Goal: Task Accomplishment & Management: Complete application form

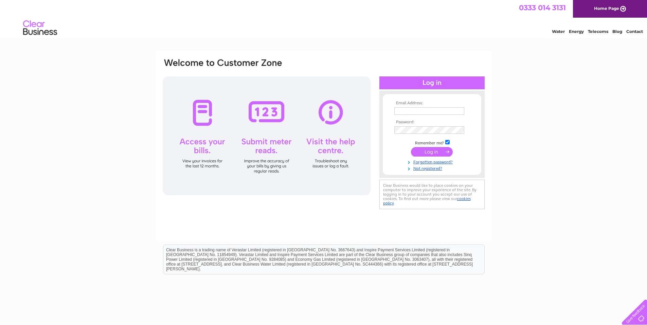
type input "[EMAIL_ADDRESS][DOMAIN_NAME]"
drag, startPoint x: 434, startPoint y: 155, endPoint x: 434, endPoint y: 149, distance: 5.4
click at [434, 152] on input "submit" at bounding box center [432, 152] width 42 height 10
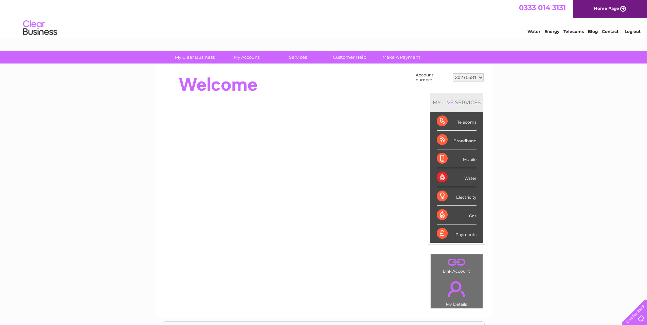
click at [469, 77] on select "30275581 30294702 30294703 30294704 30294705 30294706 30294709 30294711 30309875" at bounding box center [468, 77] width 31 height 8
select select "30294703"
click at [453, 73] on select "30275581 30294702 30294703 30294704 30294705 30294706 30294709 30294711 30309875" at bounding box center [468, 77] width 31 height 8
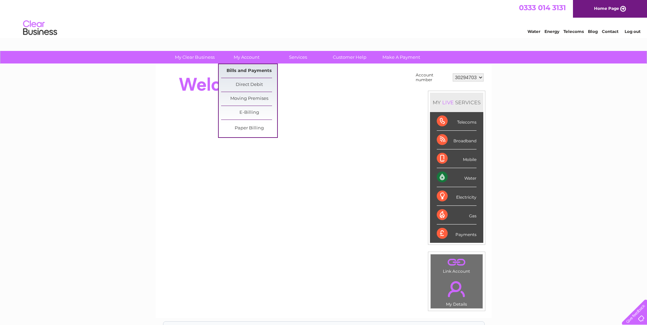
click at [248, 71] on link "Bills and Payments" at bounding box center [249, 71] width 56 height 14
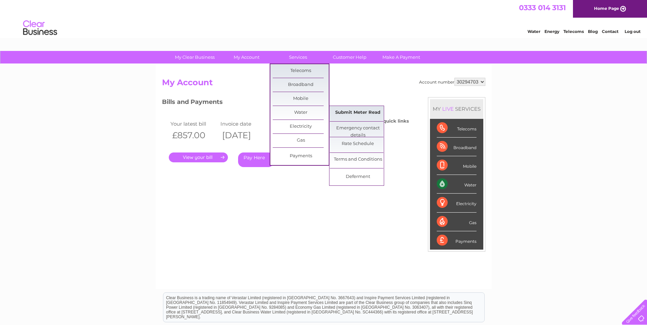
click at [359, 113] on link "Submit Meter Read" at bounding box center [358, 113] width 56 height 14
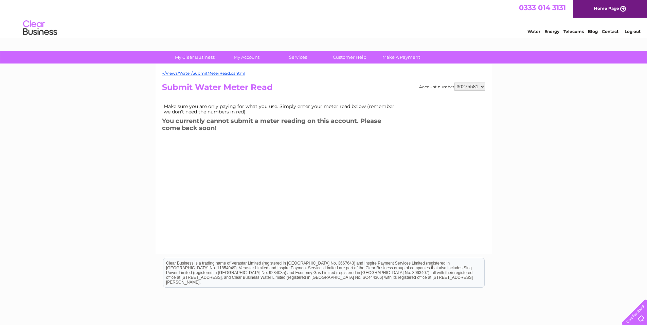
click at [470, 84] on select "30275581 30294702 30294703 30294704 30294705 30294706 30294709 30294711 30309875" at bounding box center [469, 87] width 31 height 8
select select "30294703"
click at [454, 83] on select "30275581 30294702 30294703 30294704 30294705 30294706 30294709 30294711 30309875" at bounding box center [469, 87] width 31 height 8
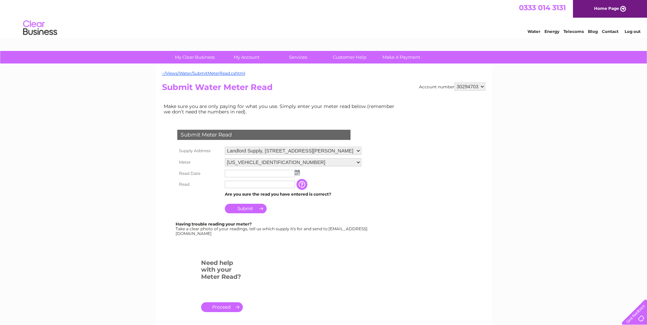
click at [293, 162] on select "06ELSTER10A012920" at bounding box center [293, 162] width 136 height 8
click at [293, 162] on select "06ELSTER10A012920" at bounding box center [293, 162] width 136 height 9
click at [276, 172] on input "text" at bounding box center [260, 174] width 71 height 8
click at [299, 173] on img at bounding box center [297, 172] width 5 height 5
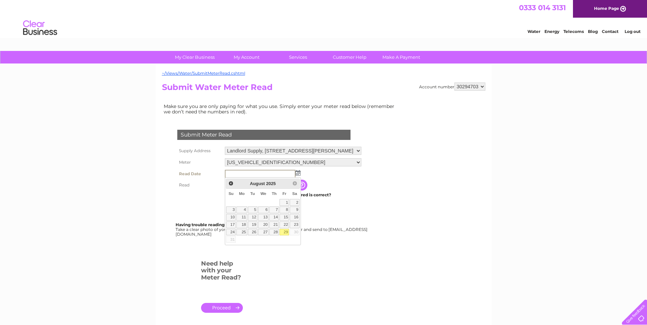
click at [285, 233] on link "29" at bounding box center [284, 232] width 10 height 7
type input "2025/08/29"
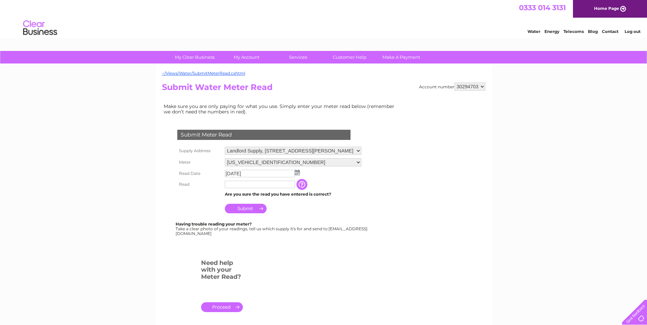
click at [267, 183] on input "text" at bounding box center [260, 184] width 70 height 7
click at [257, 189] on td at bounding box center [259, 184] width 73 height 11
click at [289, 183] on input "text" at bounding box center [260, 184] width 70 height 7
click at [347, 200] on td "Submit" at bounding box center [293, 207] width 141 height 16
click at [263, 182] on input "37571" at bounding box center [260, 184] width 70 height 7
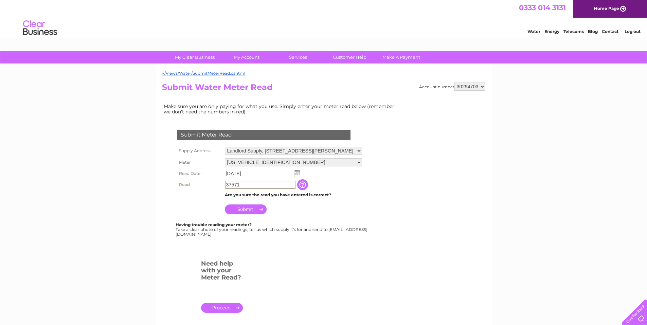
click at [379, 213] on form "Submit Meter Read Supply Address Landlord Supply, 145 St Vincent Street, Glasgo…" at bounding box center [281, 224] width 238 height 216
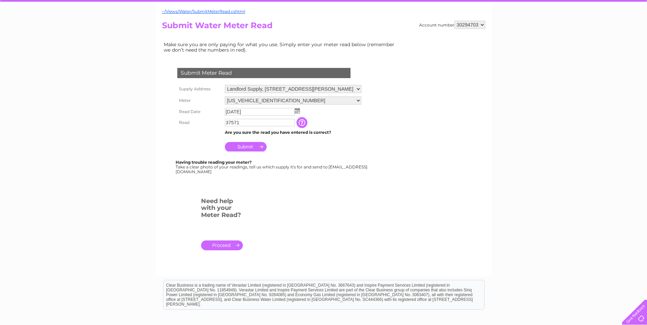
scroll to position [68, 0]
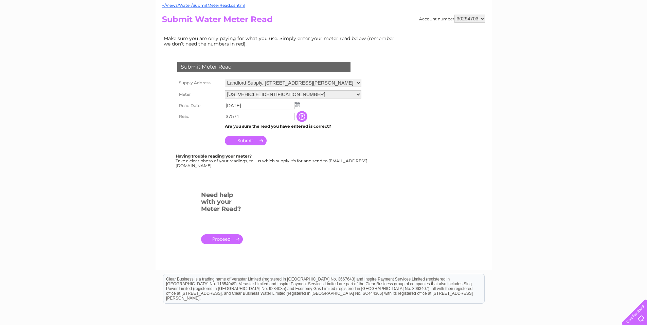
click at [344, 155] on div "Having trouble reading your meter? Take a clear photo of your readings, tell us…" at bounding box center [272, 161] width 193 height 14
click at [282, 92] on select "06ELSTER10A012920" at bounding box center [293, 94] width 136 height 9
click at [282, 93] on select "06ELSTER10A012920" at bounding box center [293, 94] width 136 height 9
click at [377, 101] on form "Submit Meter Read Supply Address Landlord Supply, 145 St Vincent Street, Glasgo…" at bounding box center [281, 156] width 238 height 216
click at [334, 82] on select "Landlord Supply, 145 St Vincent Street, Glasgow, G2 5JF" at bounding box center [293, 83] width 136 height 9
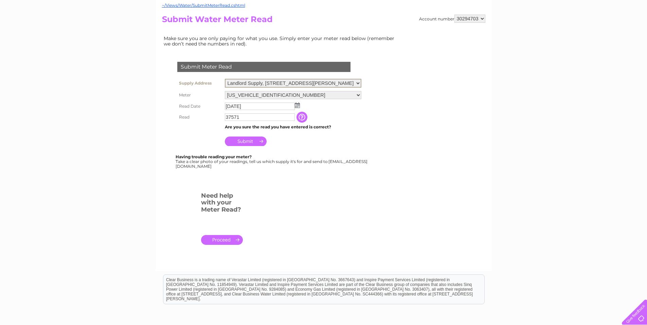
click at [334, 82] on select "Landlord Supply, 145 St Vincent Street, Glasgow, G2 5JF" at bounding box center [293, 83] width 136 height 9
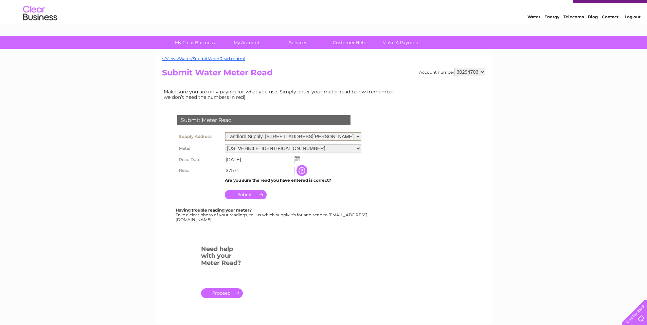
scroll to position [0, 0]
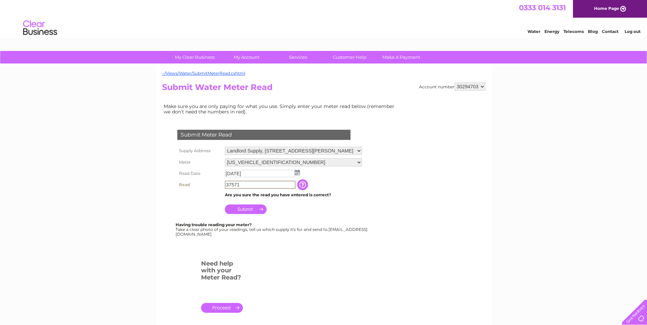
drag, startPoint x: 261, startPoint y: 187, endPoint x: 224, endPoint y: 187, distance: 37.0
click at [224, 187] on td "37571" at bounding box center [260, 185] width 74 height 12
type input "38579"
click at [277, 197] on td "Are you sure the read you have entered is correct?" at bounding box center [293, 194] width 140 height 9
click at [263, 190] on td "Are you sure the read you have entered is correct?" at bounding box center [293, 194] width 140 height 9
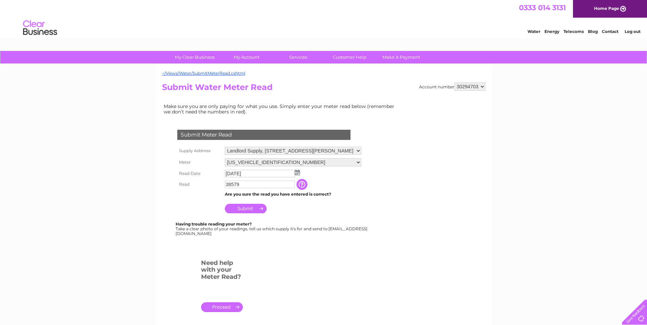
click at [263, 187] on input "38579" at bounding box center [260, 184] width 70 height 7
click at [288, 201] on td "Submit" at bounding box center [293, 207] width 141 height 16
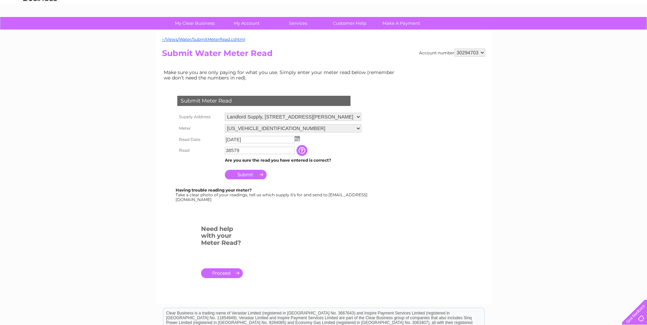
click at [231, 178] on input "Submit" at bounding box center [246, 175] width 42 height 10
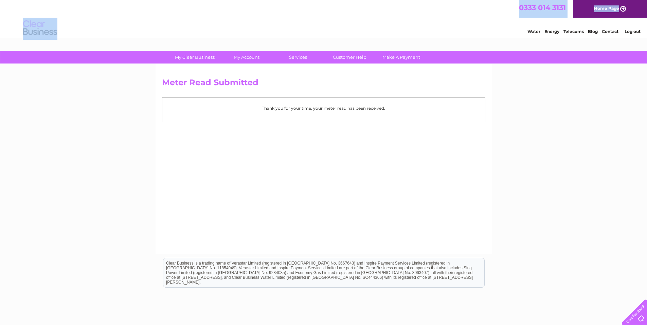
click at [248, 17] on div "0333 014 3131 Home Page Water Energy Telecoms Blog Contact Log out" at bounding box center [323, 20] width 647 height 40
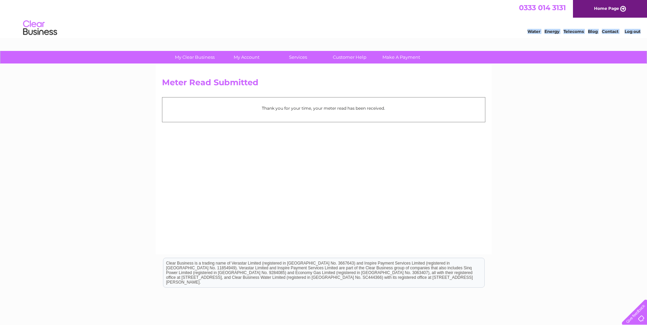
click at [99, 38] on html "0333 014 3131 Home Page Water Energy Telecoms Blog Contact Log out" at bounding box center [323, 20] width 647 height 40
